Goal: Information Seeking & Learning: Find specific fact

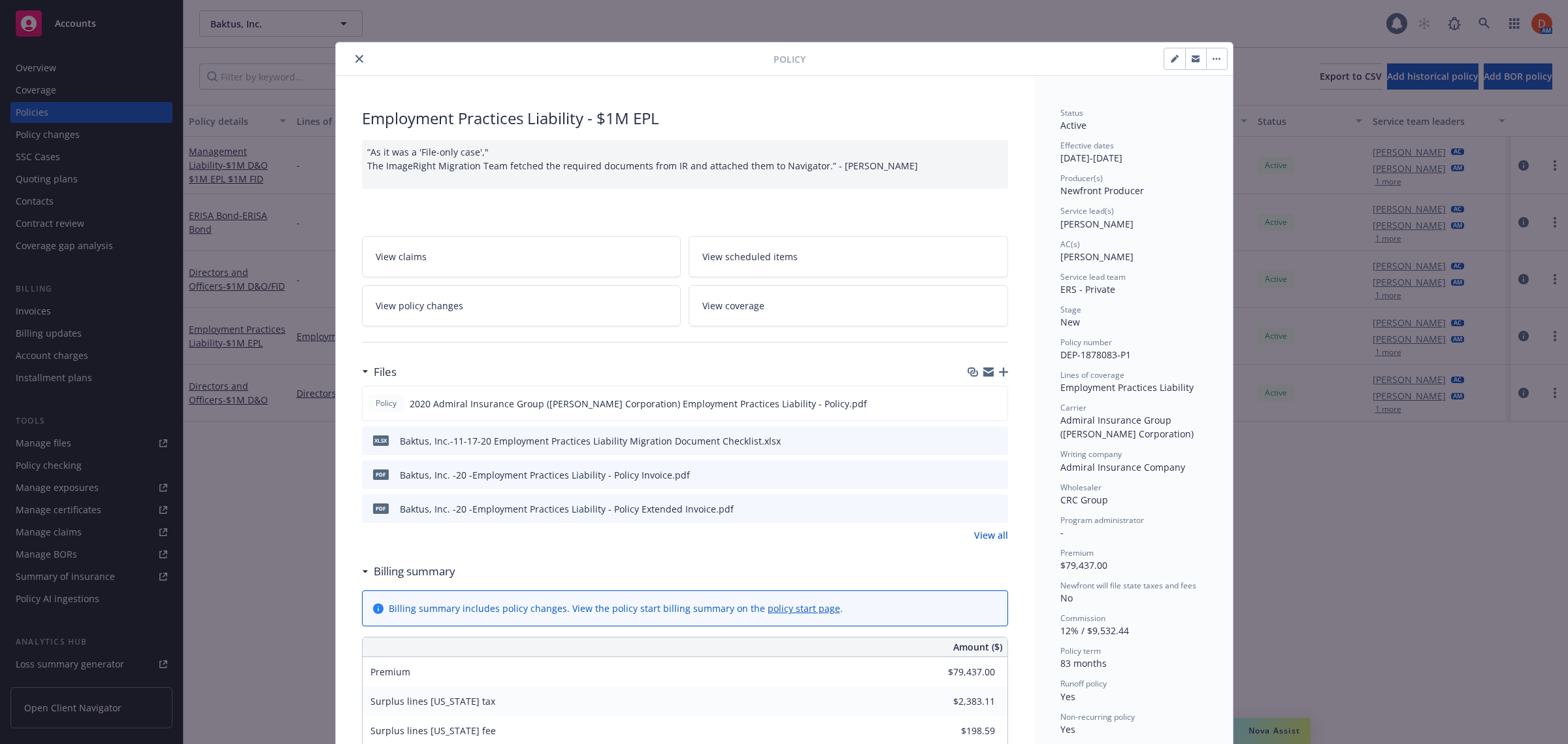
click at [344, 57] on div at bounding box center [558, 59] width 432 height 16
click at [356, 57] on icon "close" at bounding box center [360, 59] width 8 height 8
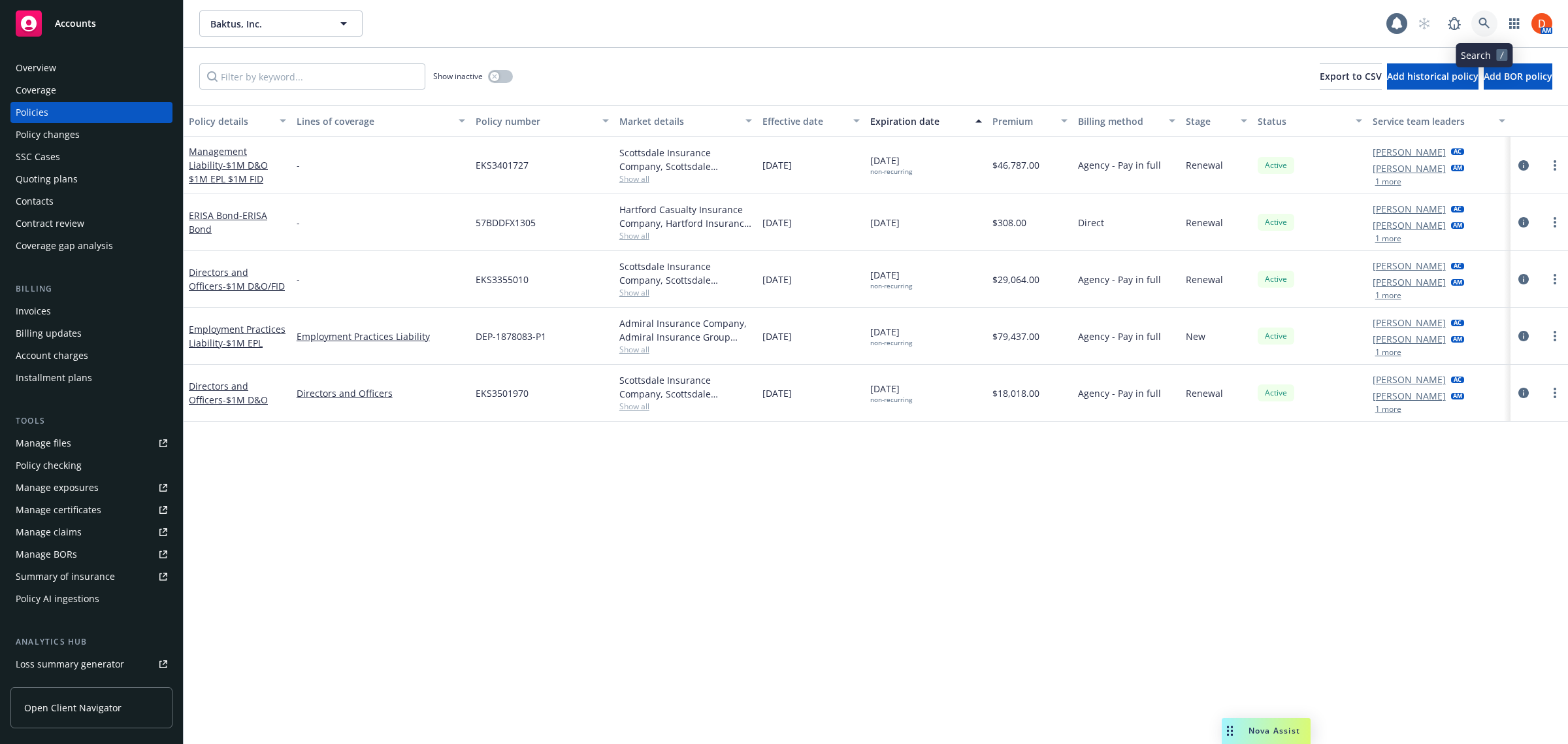
click at [1481, 25] on icon at bounding box center [1484, 23] width 11 height 11
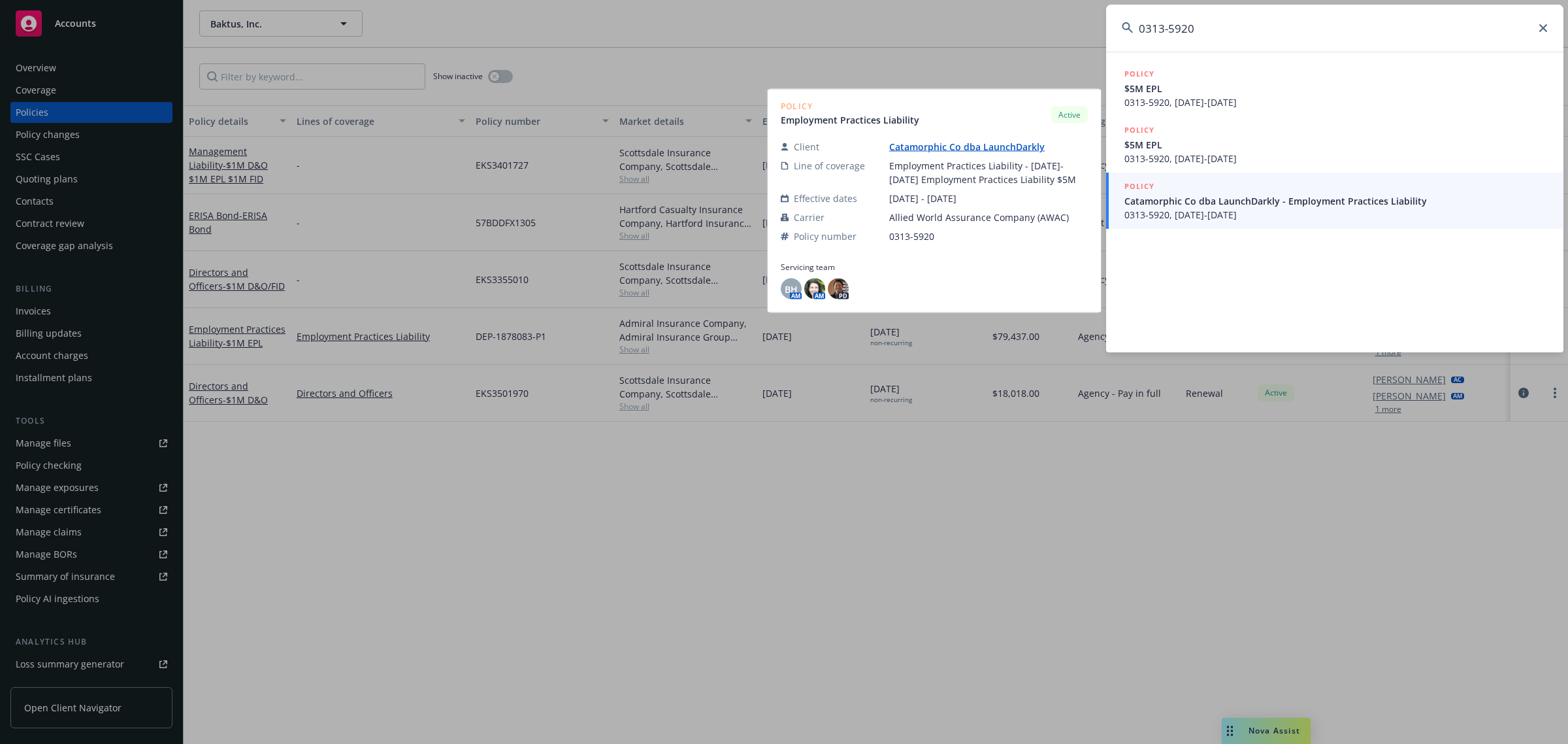
type input "0313-5920"
click at [1325, 206] on span "Catamorphic Co dba LaunchDarkly - Employment Practices Liability" at bounding box center [1336, 200] width 424 height 13
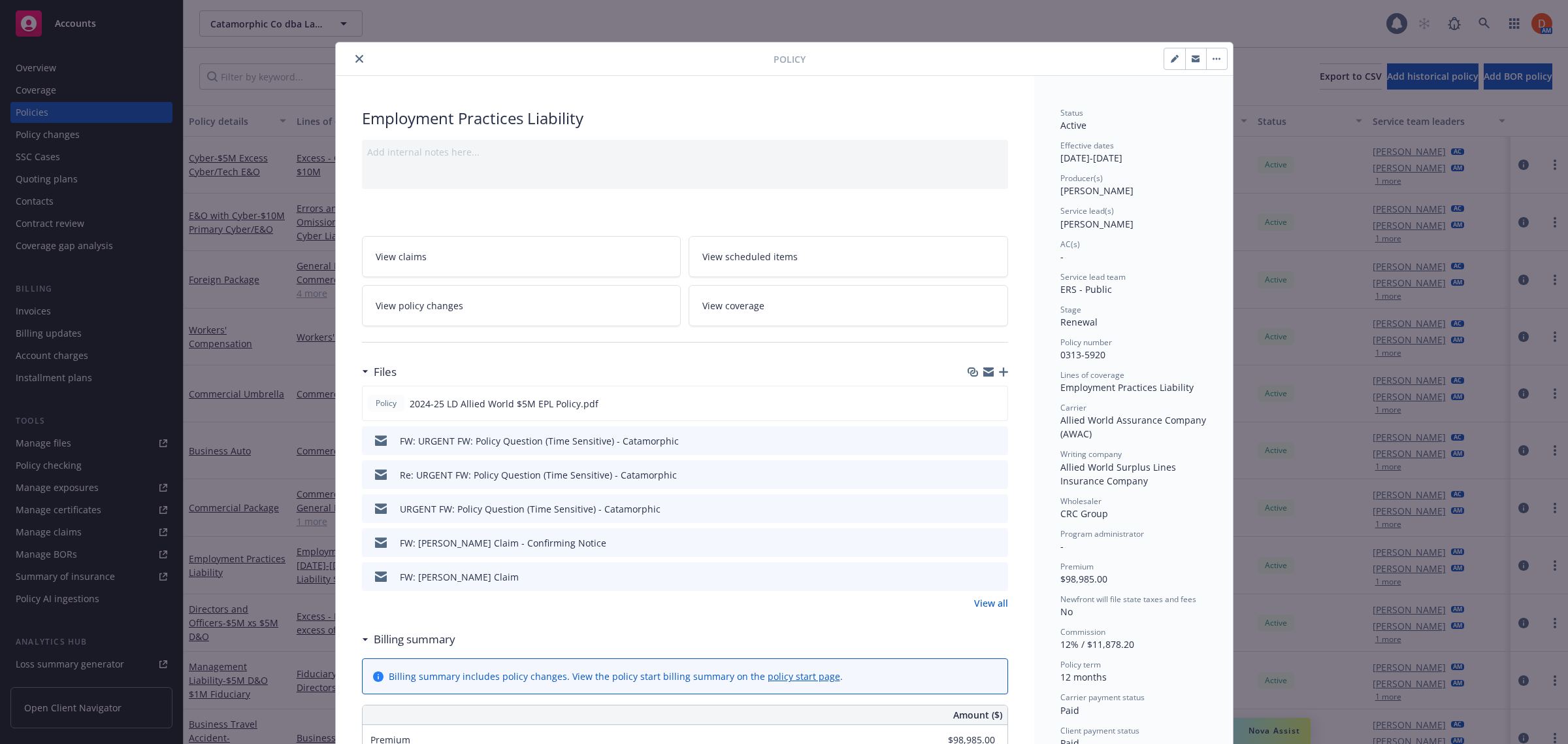
drag, startPoint x: 1056, startPoint y: 160, endPoint x: 1103, endPoint y: 162, distance: 47.0
click at [1103, 162] on div "Effective dates [DATE] - [DATE]" at bounding box center [1133, 152] width 147 height 25
copy div "[DATE]"
drag, startPoint x: 1111, startPoint y: 158, endPoint x: 1168, endPoint y: 155, distance: 57.1
click at [1168, 155] on div "Effective dates [DATE] - [DATE]" at bounding box center [1133, 152] width 147 height 25
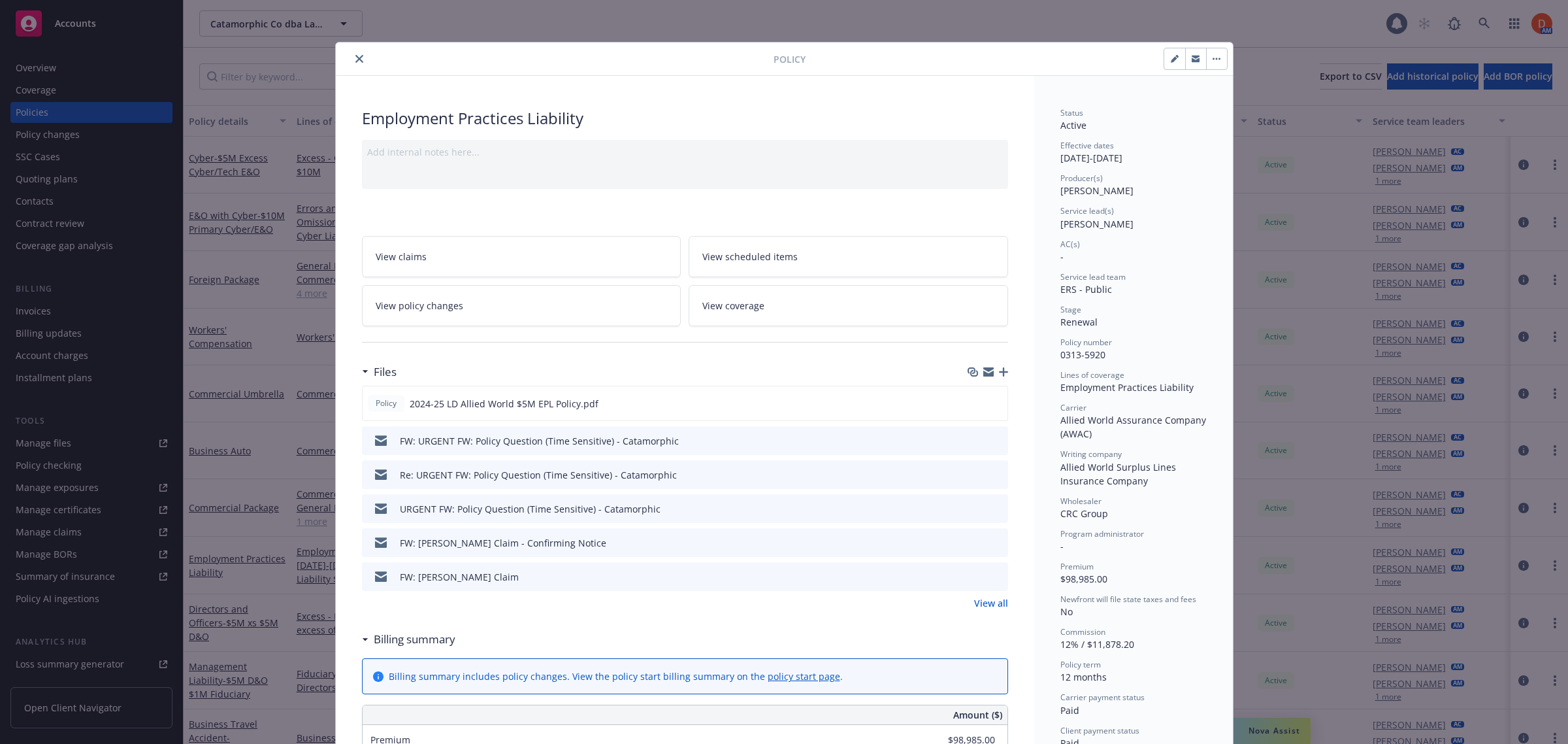
copy div "[DATE]"
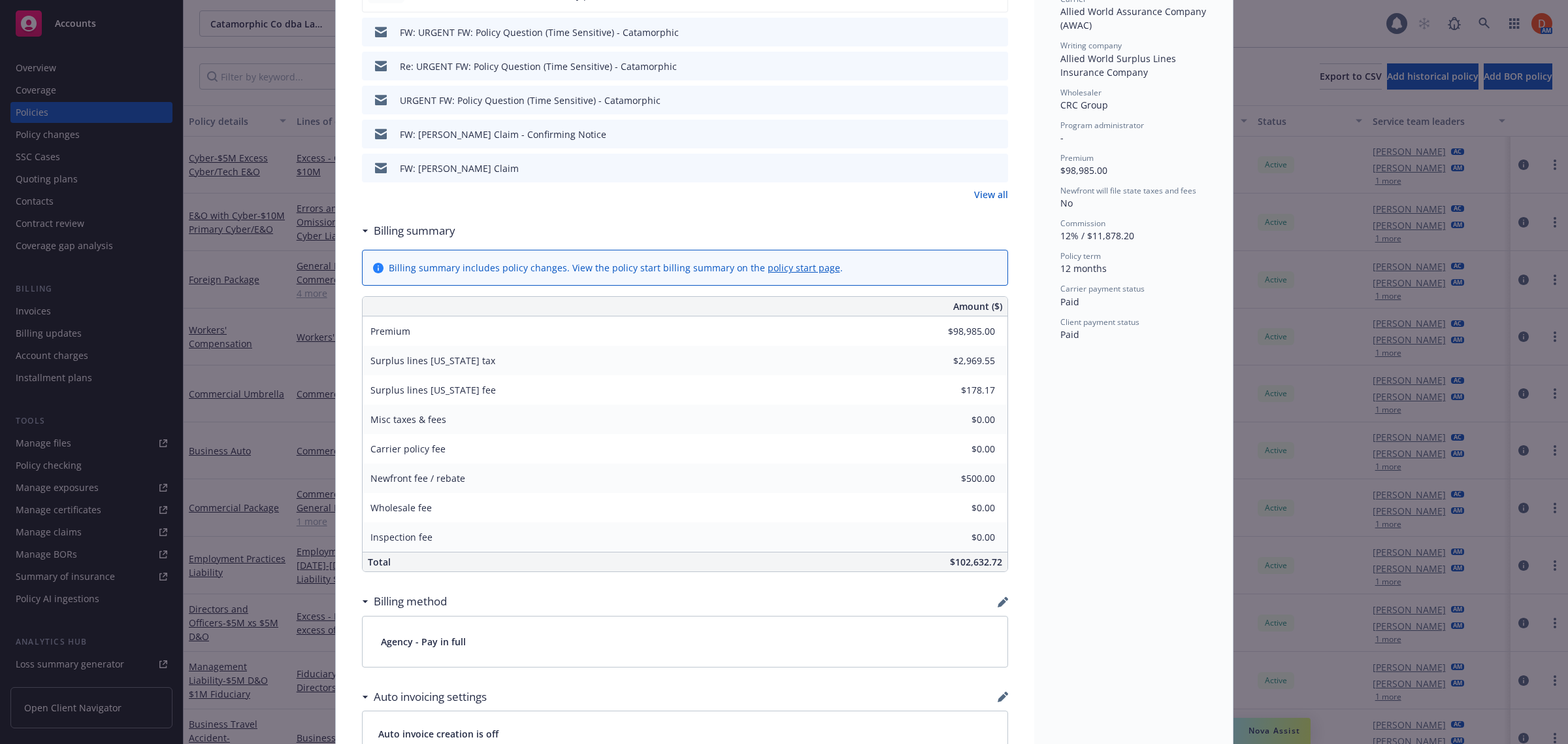
scroll to position [163, 0]
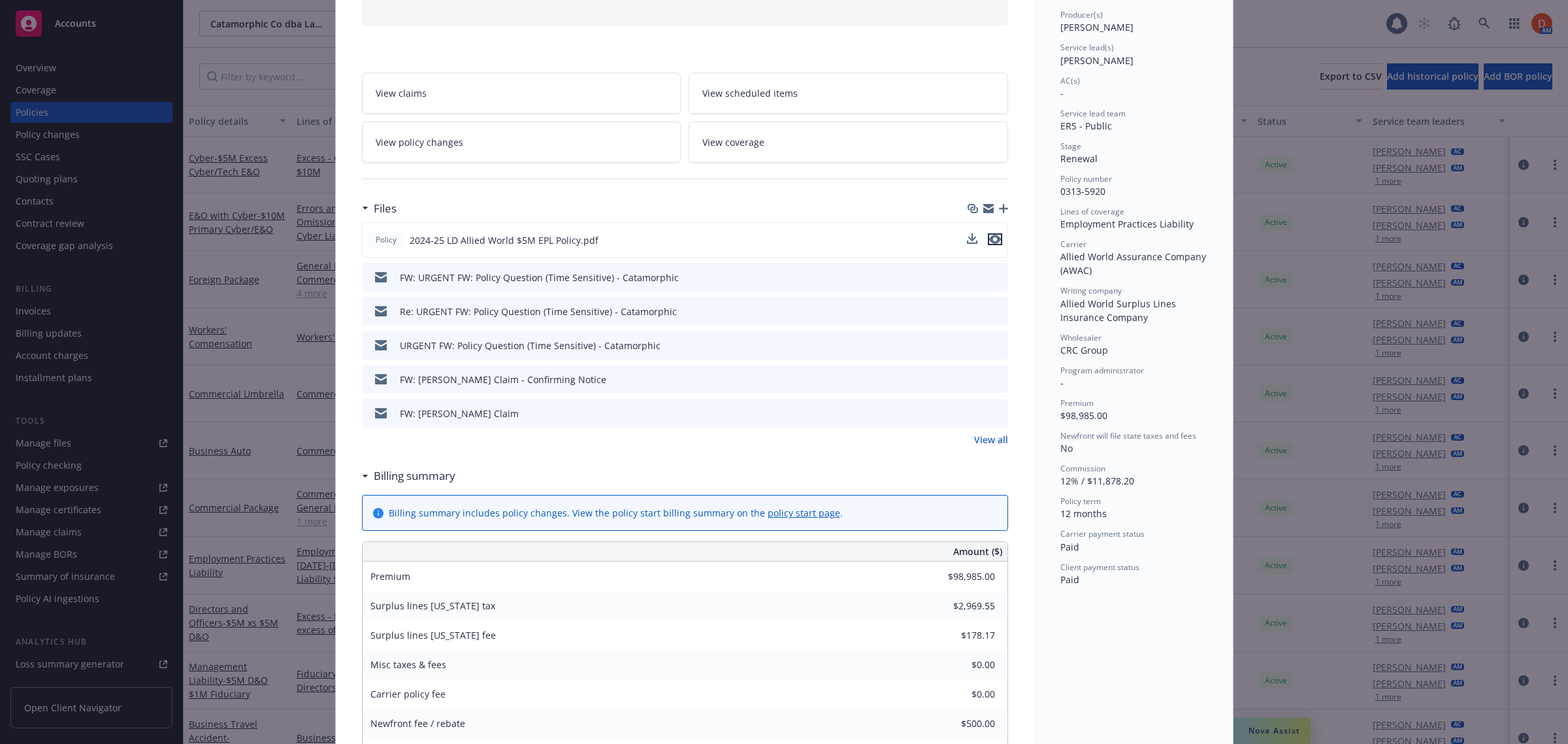
click at [993, 237] on icon "preview file" at bounding box center [995, 239] width 12 height 10
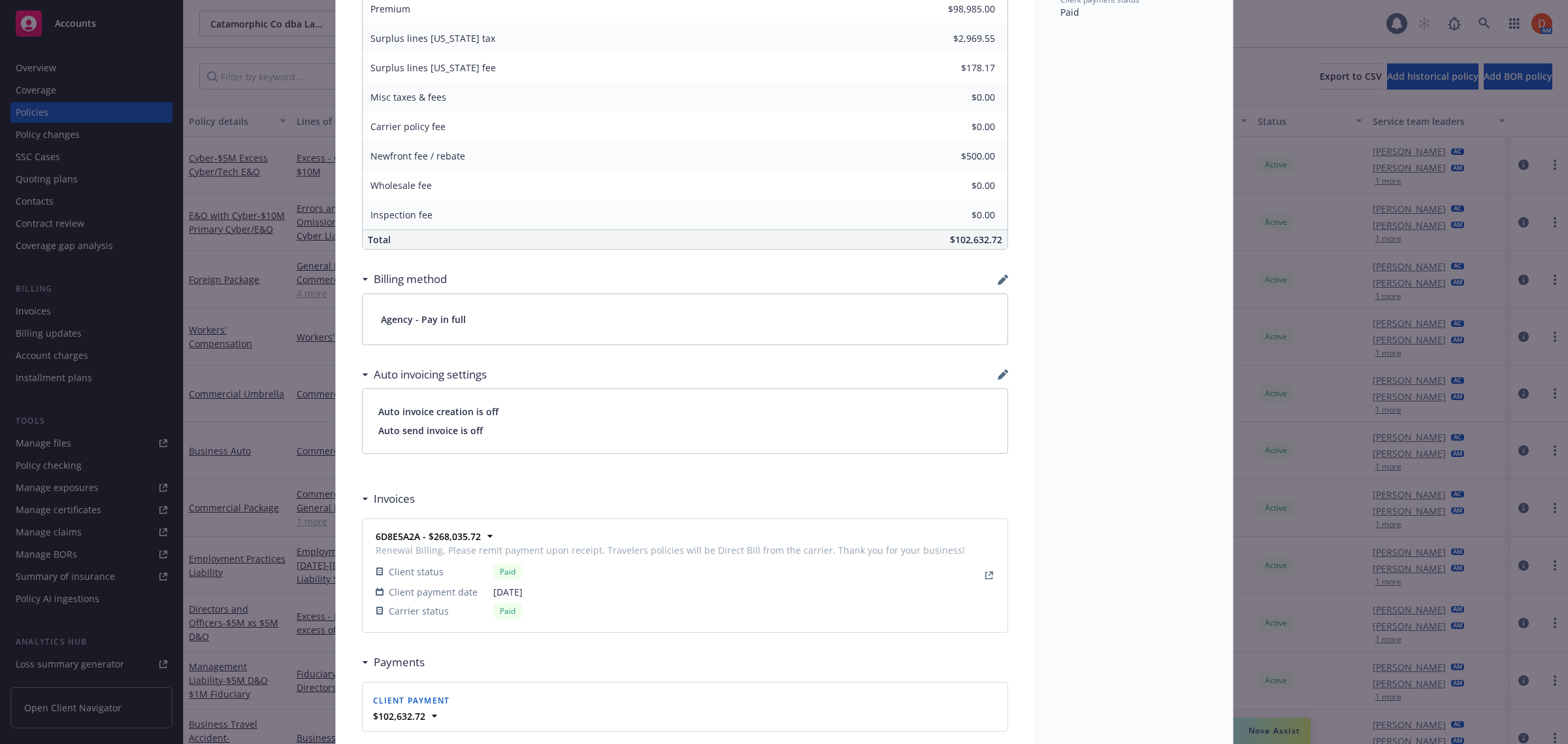
scroll to position [1052, 0]
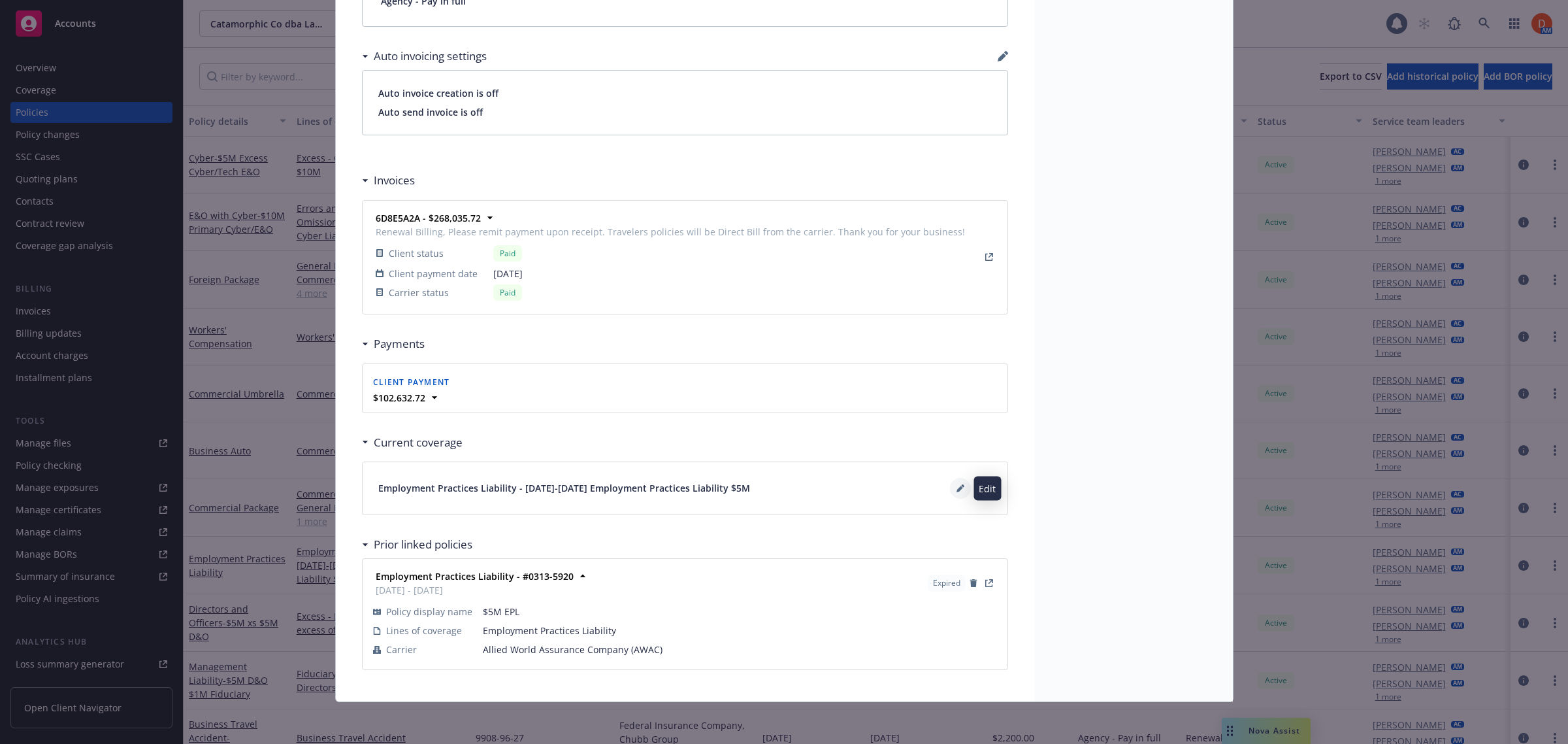
click at [950, 484] on button at bounding box center [960, 488] width 21 height 21
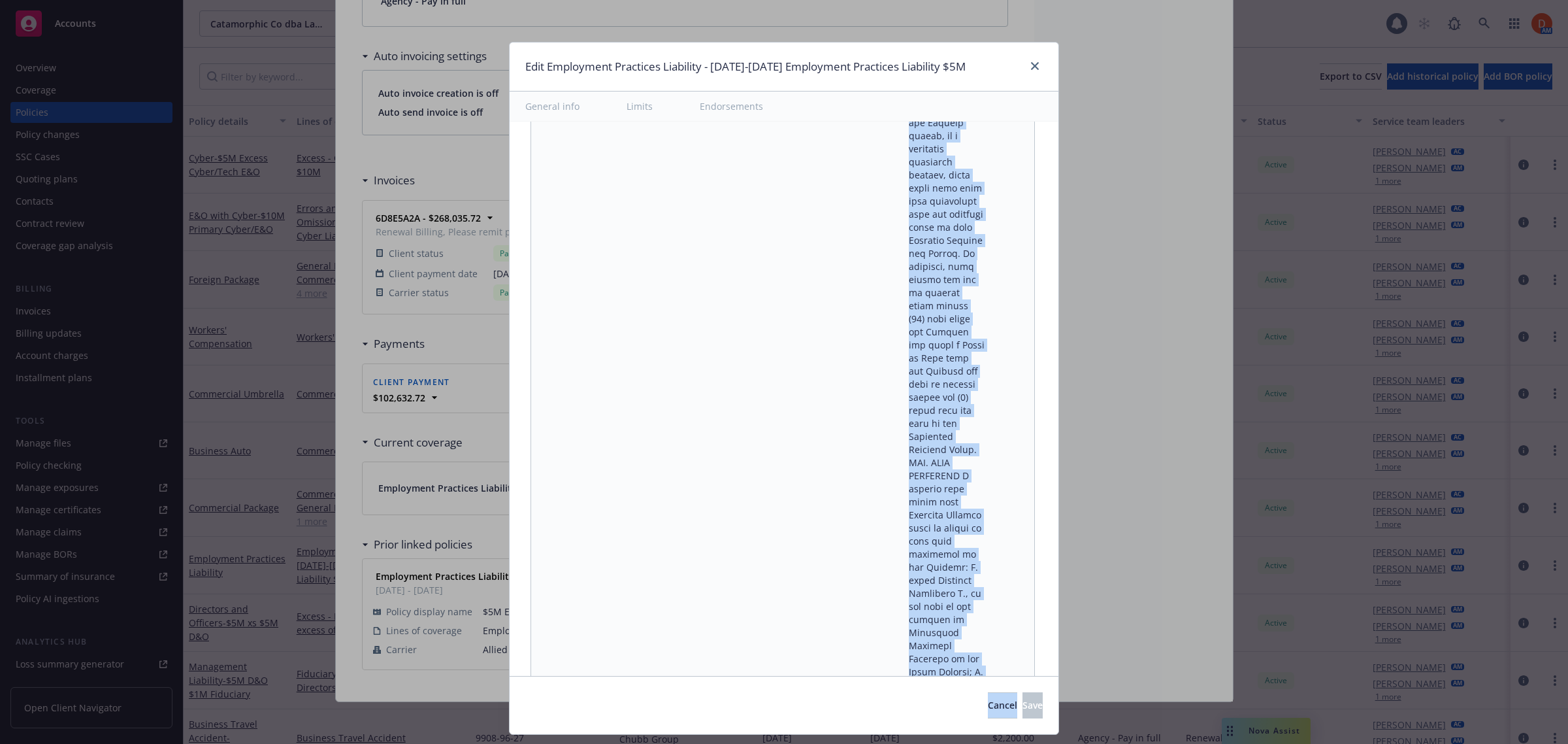
scroll to position [62991, 0]
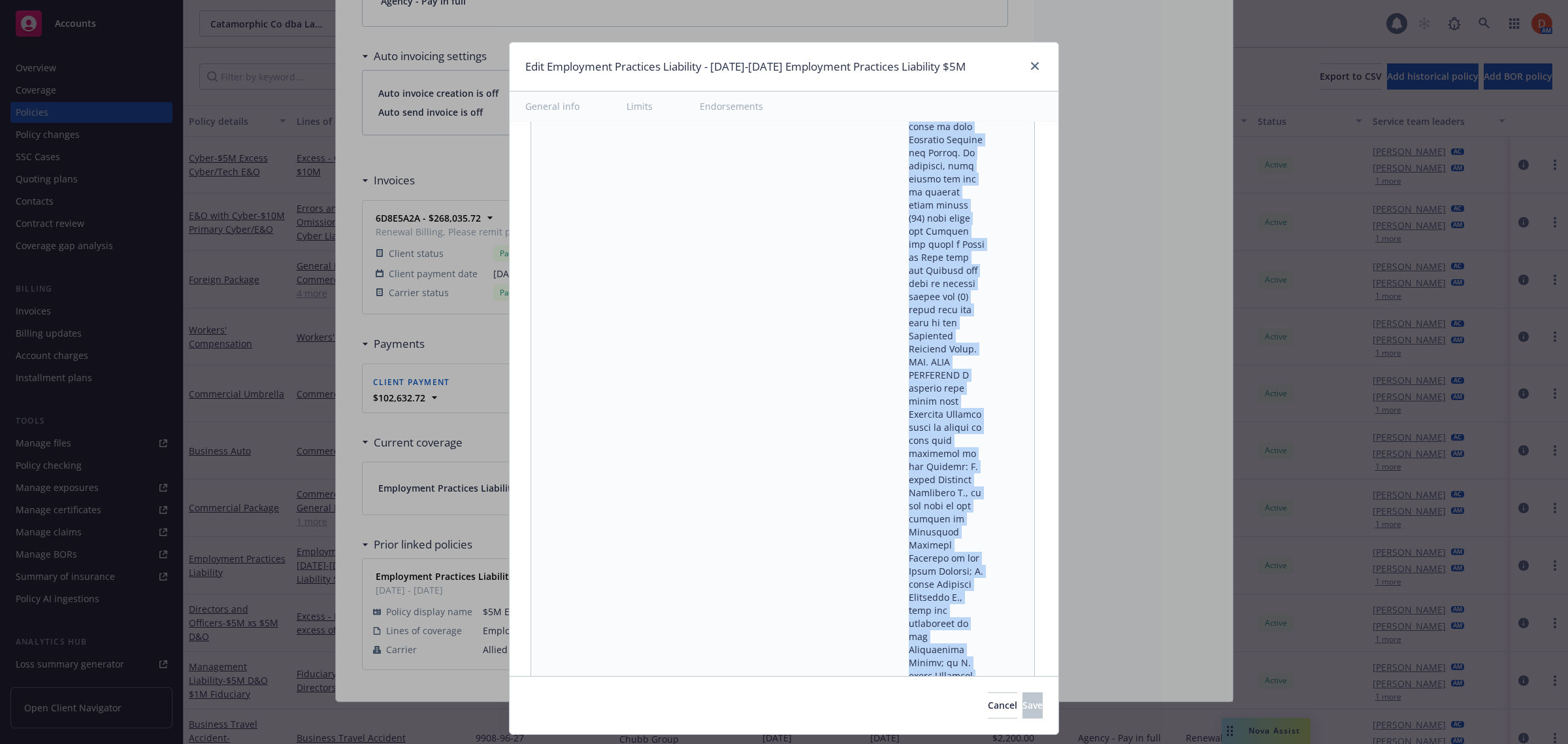
drag, startPoint x: 569, startPoint y: 368, endPoint x: 974, endPoint y: 600, distance: 466.7
copy tbody "Amend Conduct Exclusions Add Final Non Appealable Adjudication in the Underlyin…"
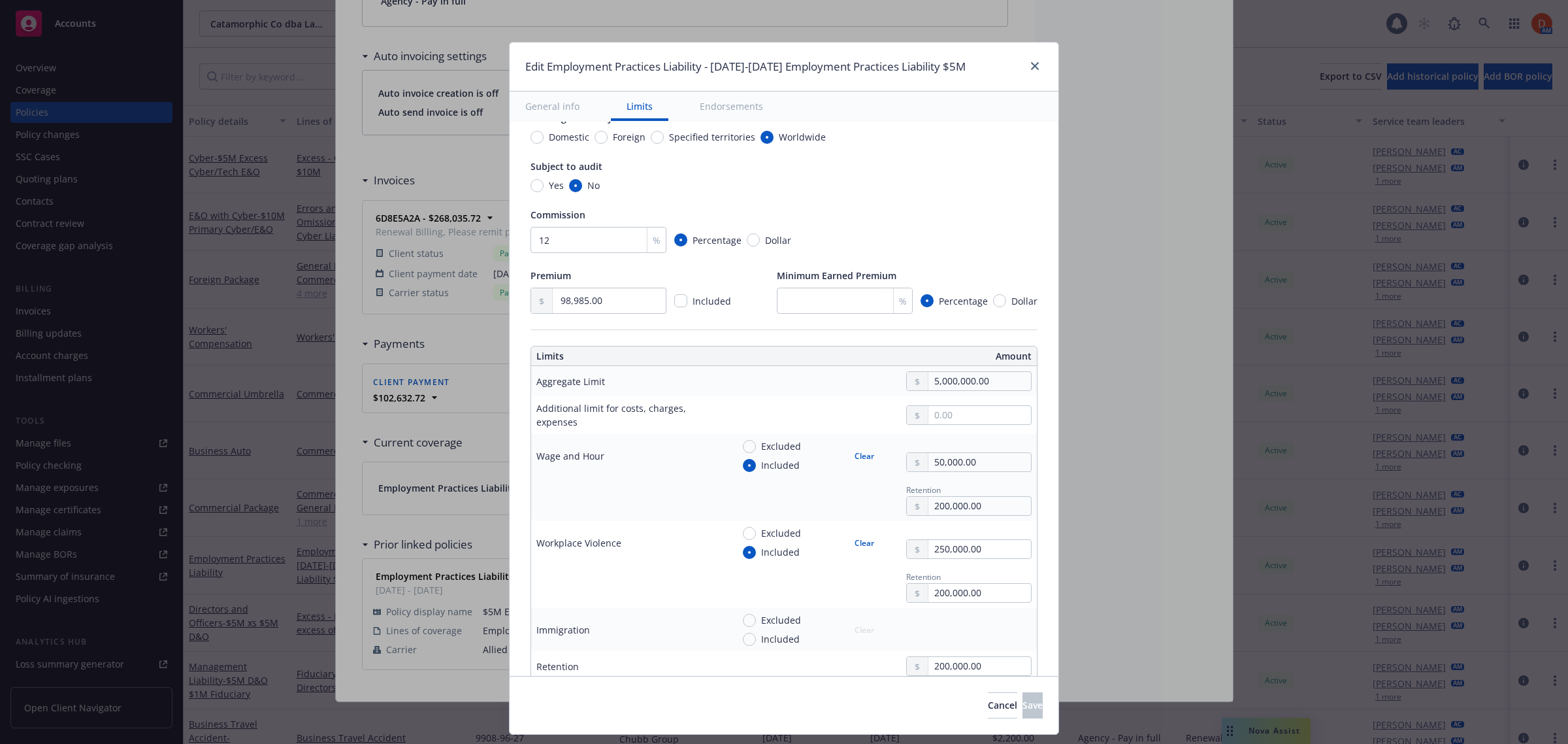
scroll to position [0, 0]
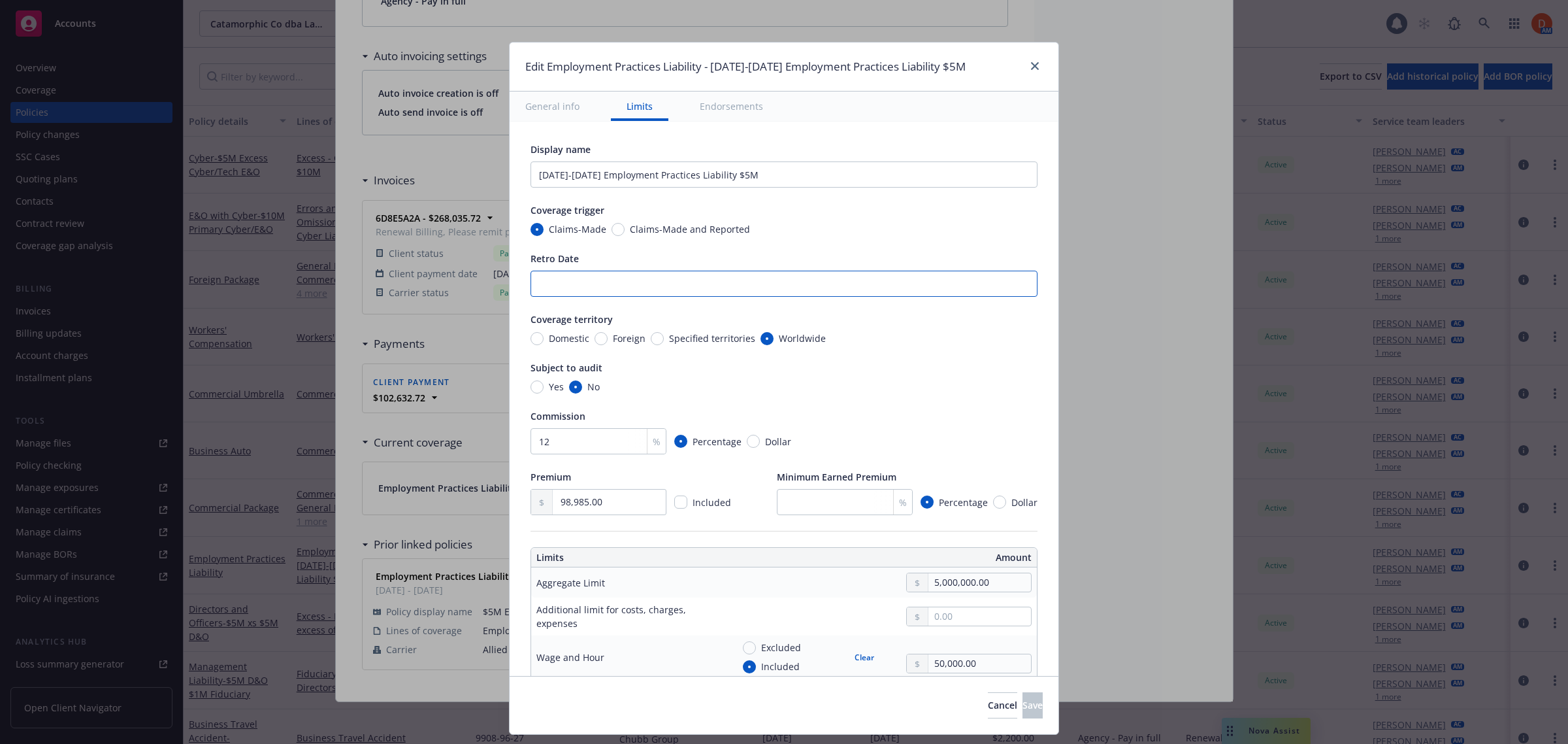
click at [626, 280] on input "Retro Date" at bounding box center [784, 284] width 507 height 26
paste input "Amended policy: $3M on [DATE]; $2M excess on [DATE], for a total of $5M."
type textarea "x"
type input "Amended policy: $3M on [DATE]; $2M excess on [DATE], for a total of $5M."
click at [595, 285] on input "Amended policy: $3M on [DATE]; $2M excess on [DATE], for a total of $5M." at bounding box center [784, 284] width 507 height 26
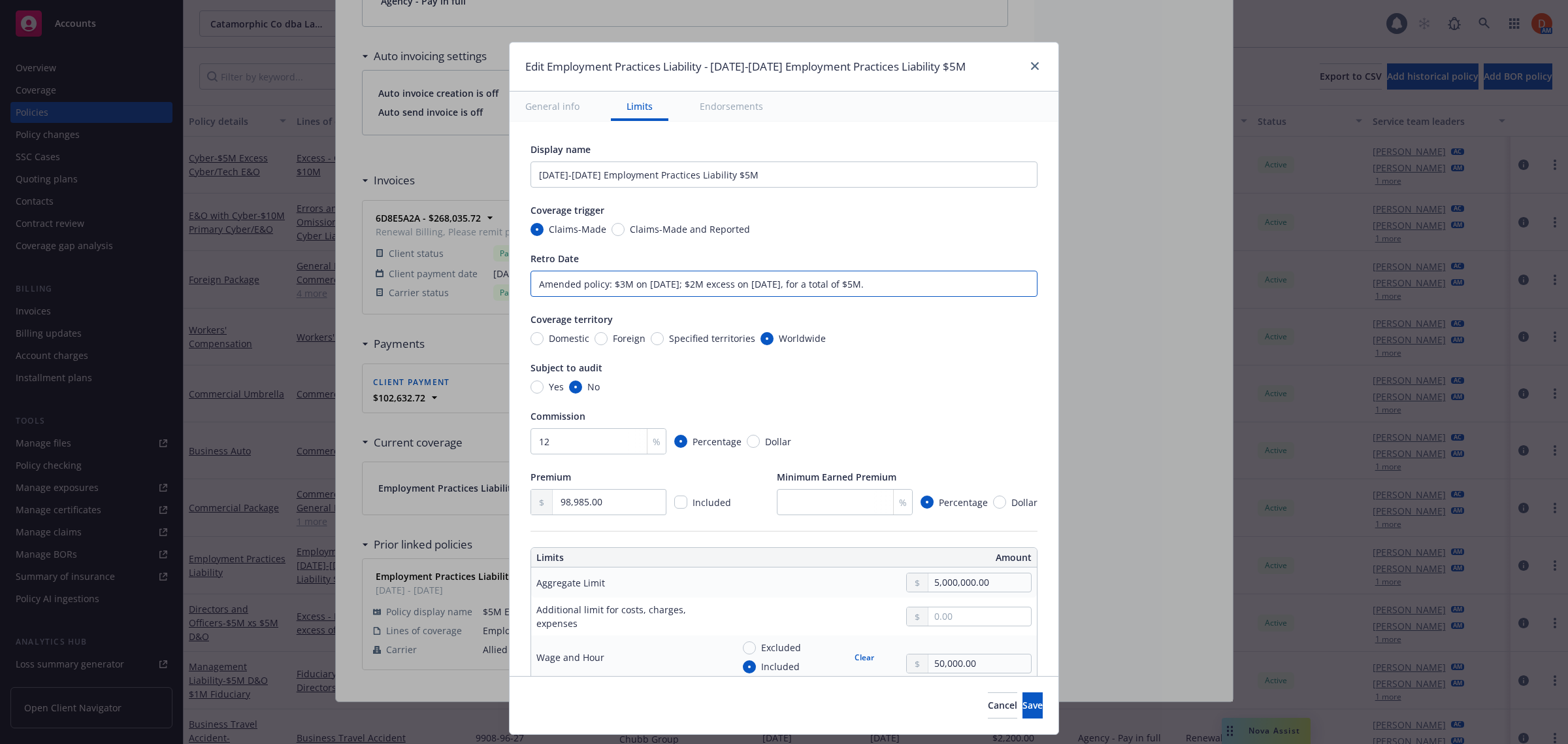
drag, startPoint x: 596, startPoint y: 282, endPoint x: 478, endPoint y: 288, distance: 118.2
click at [478, 288] on div "Edit Employment Practices Liability - [DATE]-[DATE] Employment Practices Liabil…" at bounding box center [784, 372] width 1568 height 744
paste input "Prior and Pending Litigation Exclusion Split Dates"
type textarea "x"
click at [958, 285] on input "Prior and Pending Litigation Exclusion Split Dates: $3M on [DATE]; $2M excess o…" at bounding box center [784, 284] width 507 height 26
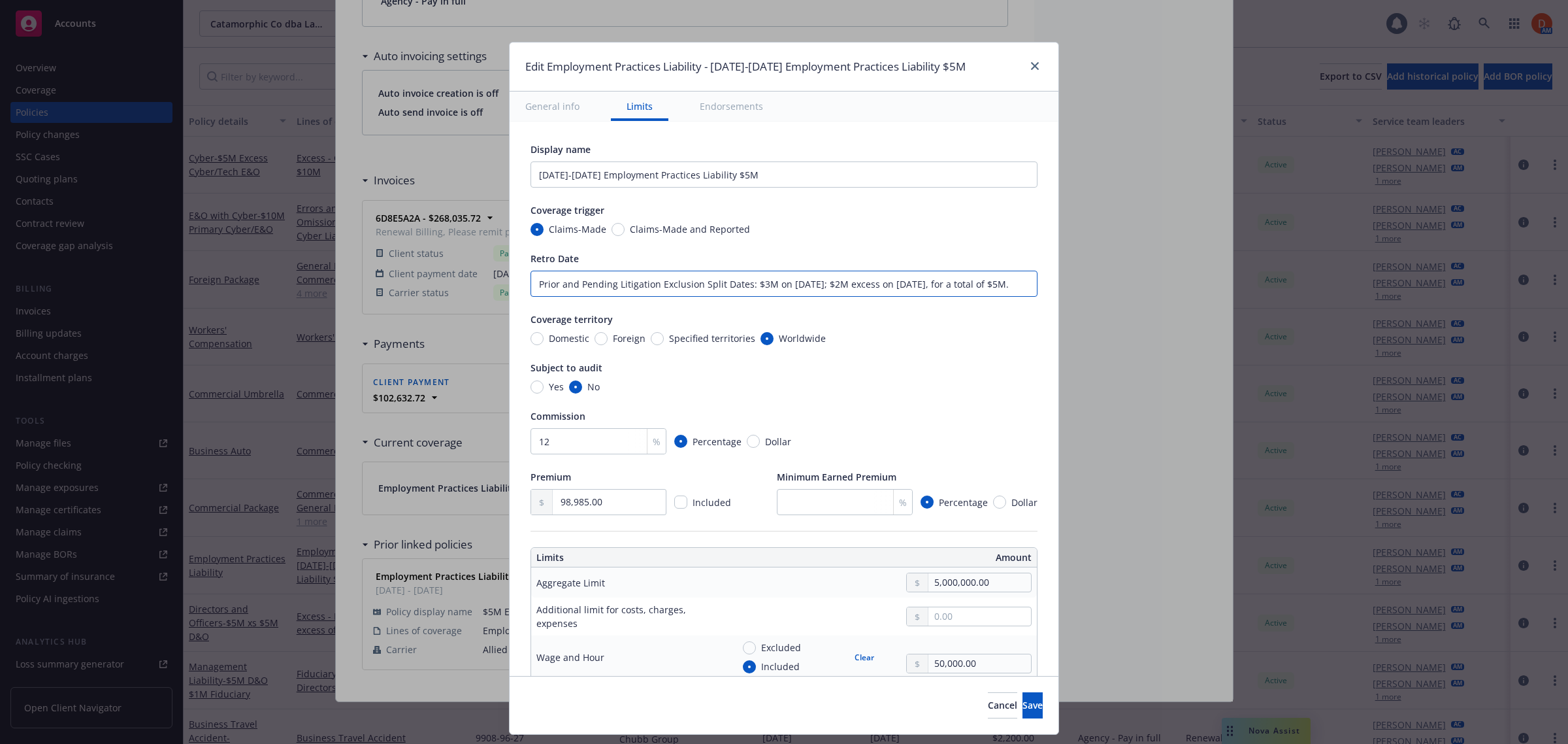
scroll to position [0, 17]
drag, startPoint x: 957, startPoint y: 285, endPoint x: 1098, endPoint y: 282, distance: 141.0
click at [1098, 282] on div "Edit Employment Practices Liability - [DATE]-[DATE] Employment Practices Liabil…" at bounding box center [784, 372] width 1568 height 744
type input "Prior and Pending Litigation Exclusion Split Dates: $3M on [DATE]; $2M excess o…"
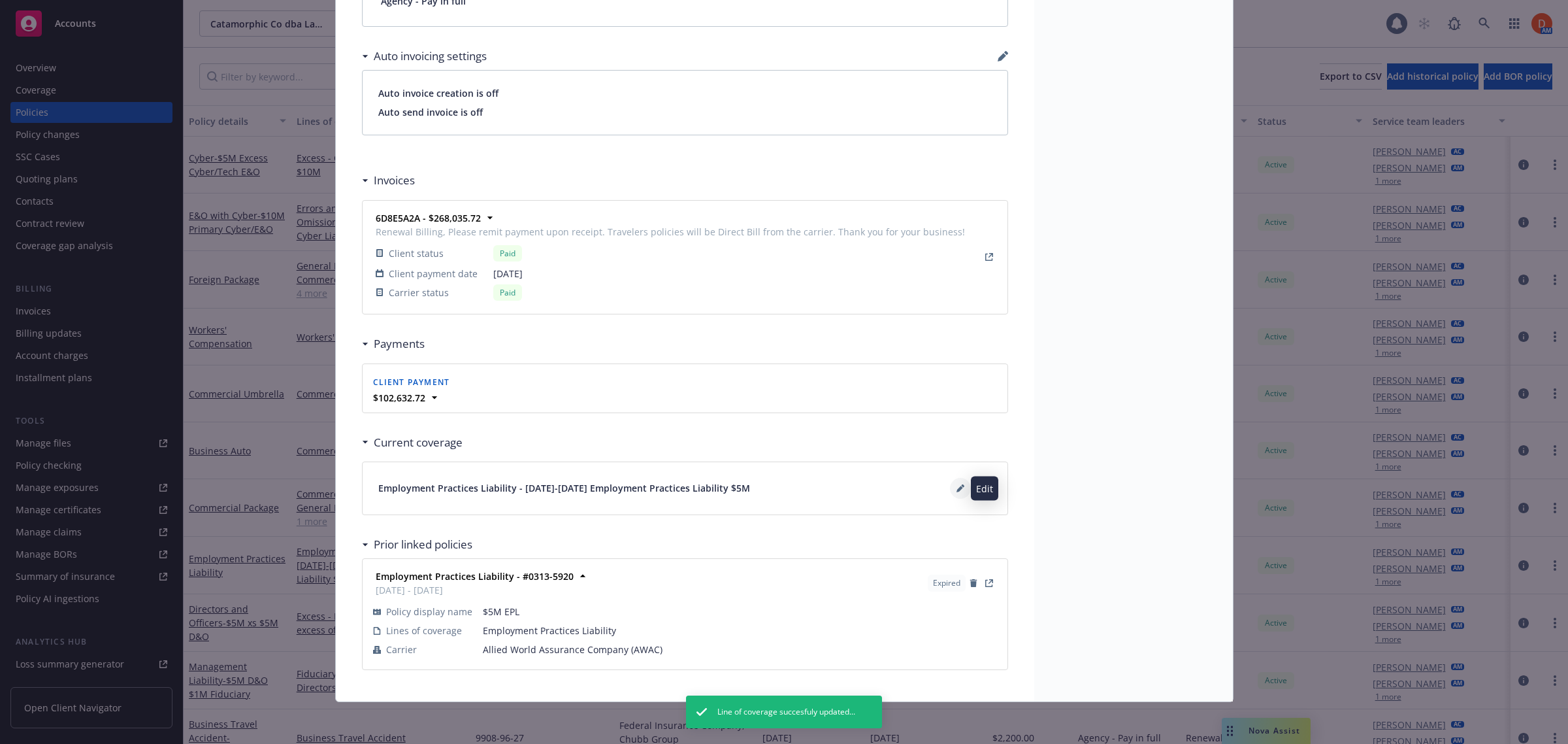
click at [957, 487] on icon at bounding box center [960, 489] width 6 height 6
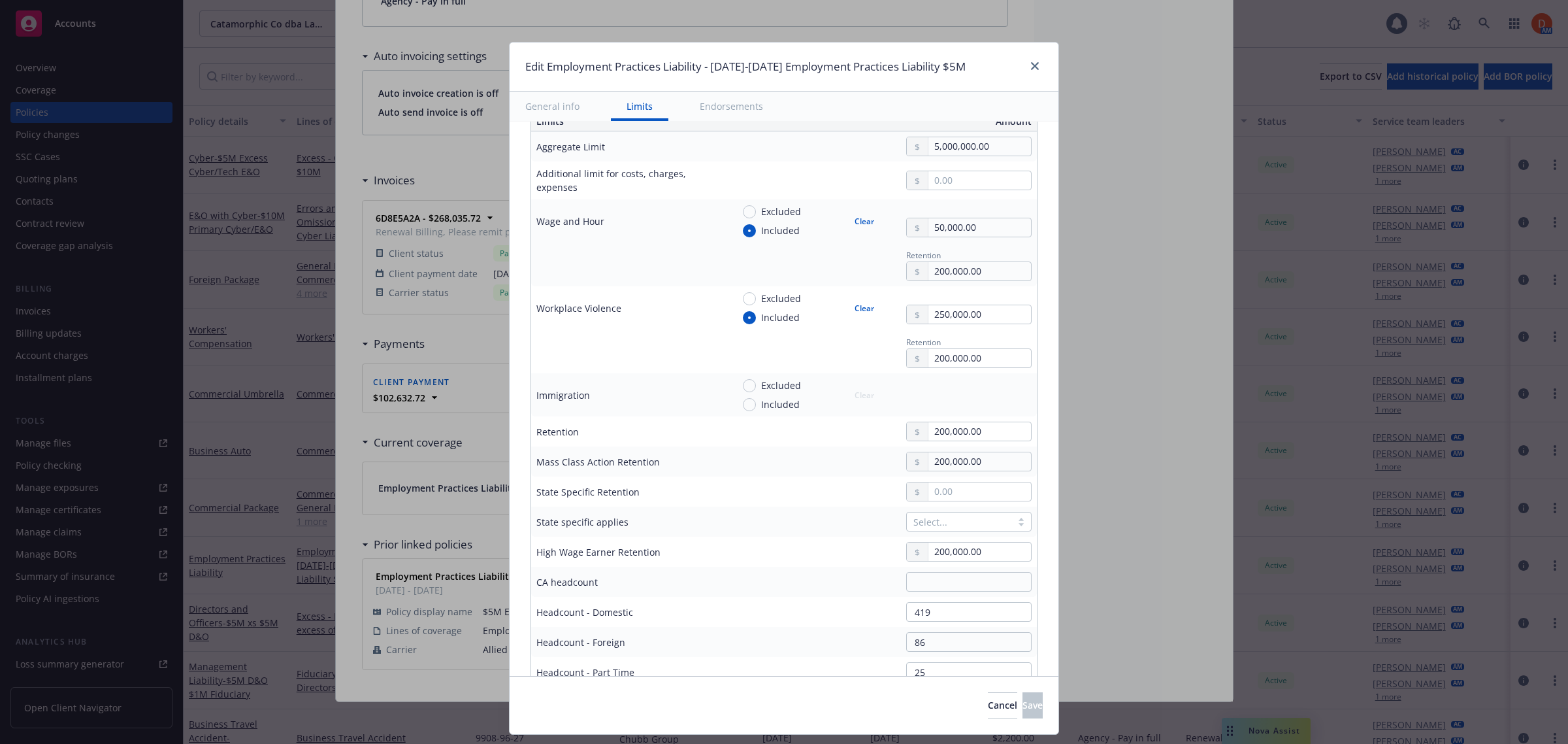
scroll to position [409, 0]
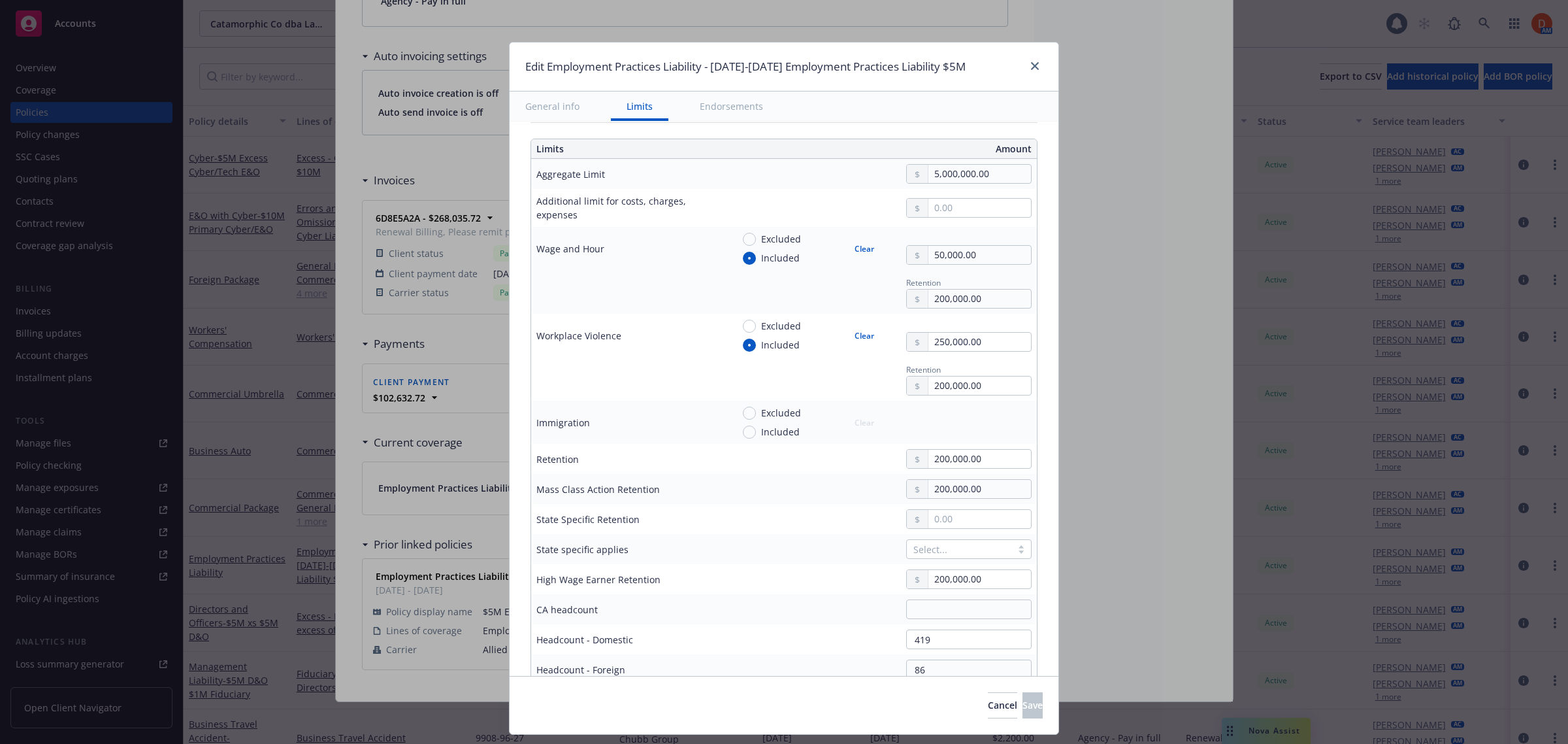
type textarea "x"
